Goal: Task Accomplishment & Management: Use online tool/utility

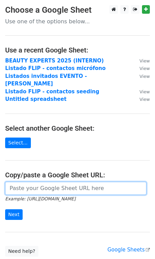
click at [34, 184] on input "url" at bounding box center [76, 188] width 142 height 13
paste input "[URL][DOMAIN_NAME]"
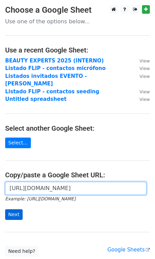
type input "[URL][DOMAIN_NAME]"
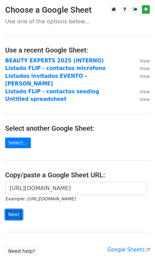
click at [20, 210] on input "Next" at bounding box center [14, 215] width 18 height 11
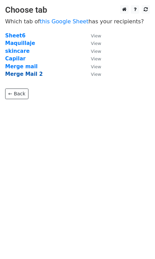
click at [24, 75] on strong "Merge Mail 2" at bounding box center [24, 74] width 38 height 6
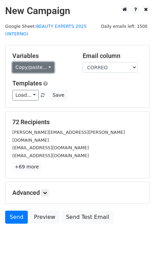
click at [27, 67] on link "Copy/paste..." at bounding box center [33, 67] width 42 height 11
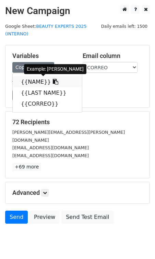
click at [33, 84] on link "{{NAME}}" at bounding box center [47, 82] width 69 height 11
